Goal: Information Seeking & Learning: Find specific fact

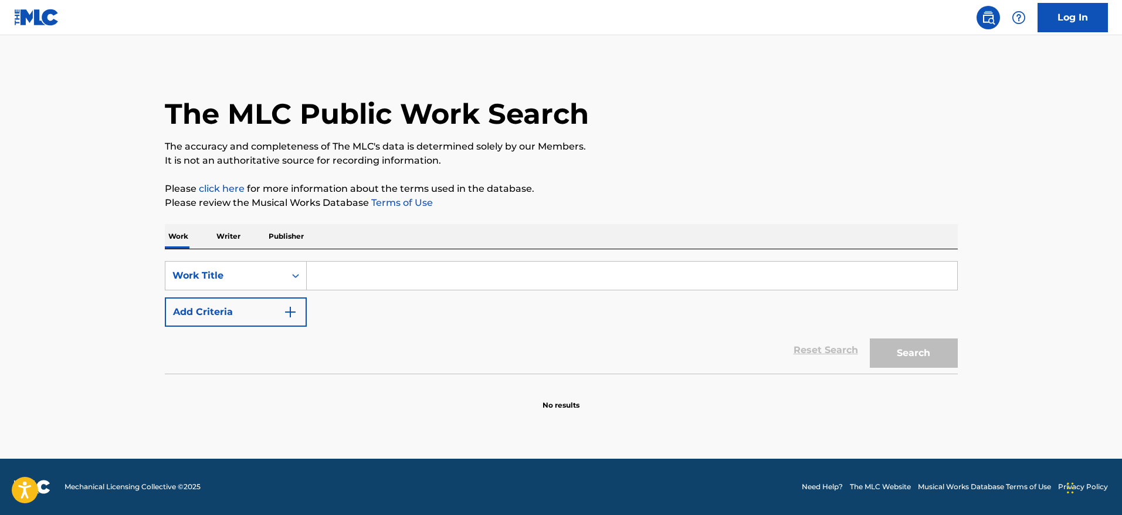
click at [371, 273] on input "Search Form" at bounding box center [632, 276] width 650 height 28
type input "never say die"
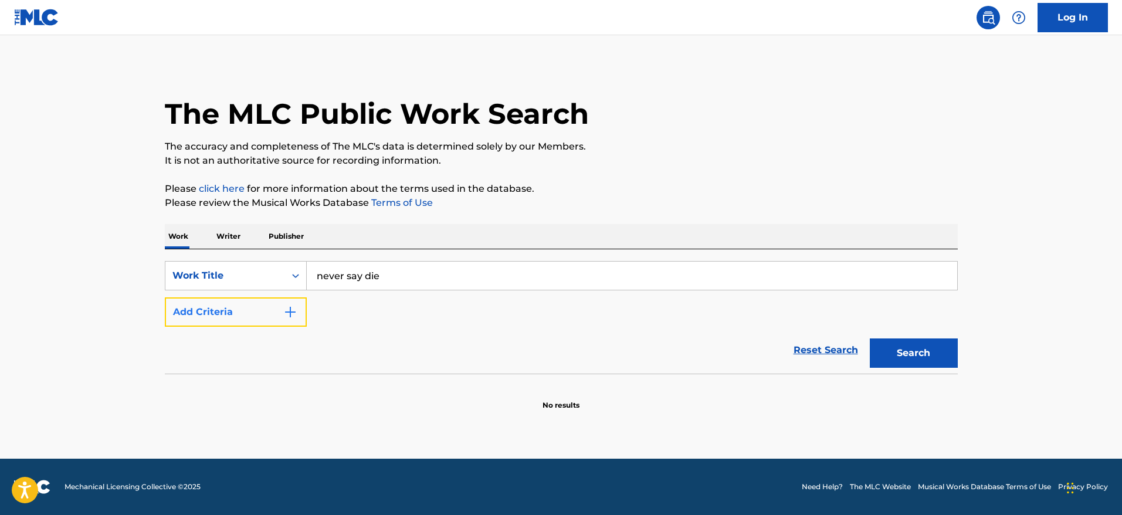
click at [299, 305] on button "Add Criteria" at bounding box center [236, 311] width 142 height 29
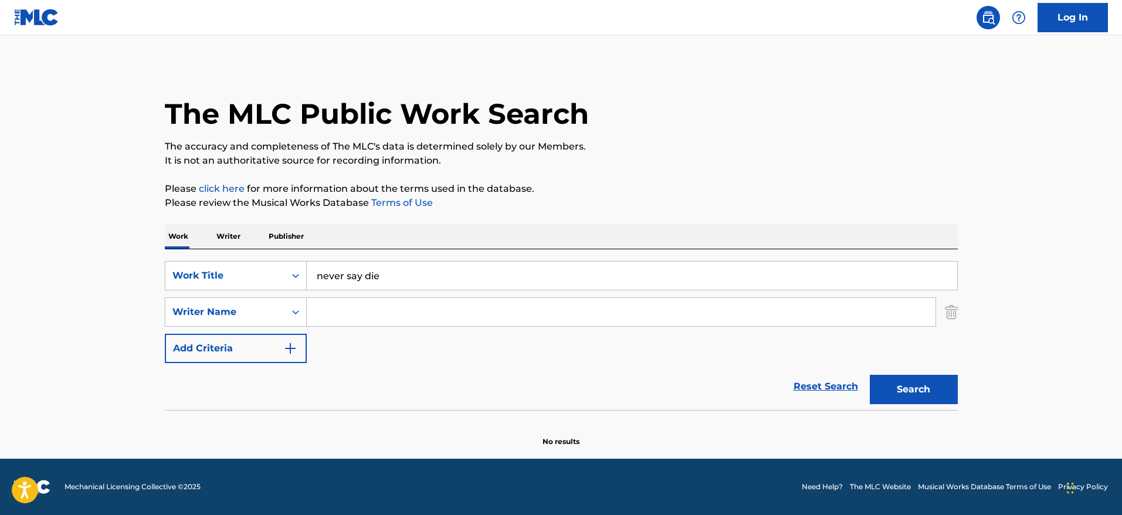
click at [320, 309] on input "Search Form" at bounding box center [621, 312] width 629 height 28
type input "iommi"
click at [897, 383] on button "Search" at bounding box center [914, 389] width 88 height 29
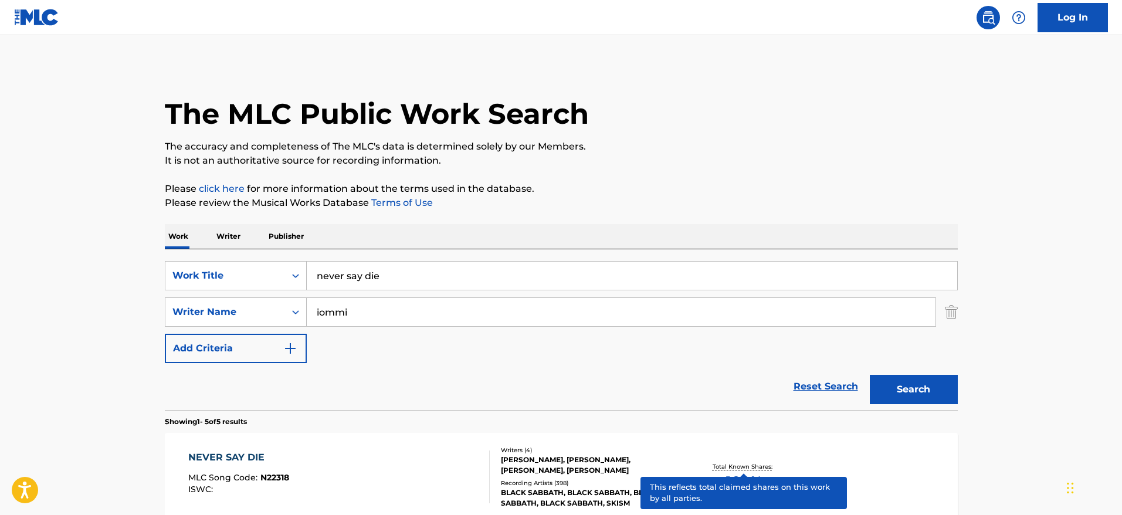
click at [745, 465] on p "Total Known Shares:" at bounding box center [744, 466] width 63 height 9
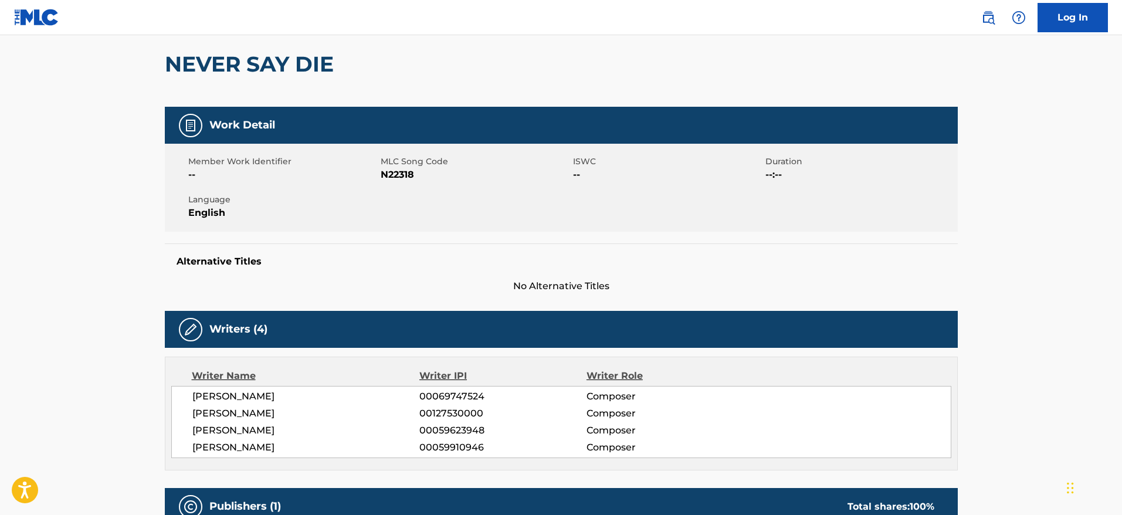
scroll to position [11, 0]
